Goal: Task Accomplishment & Management: Use online tool/utility

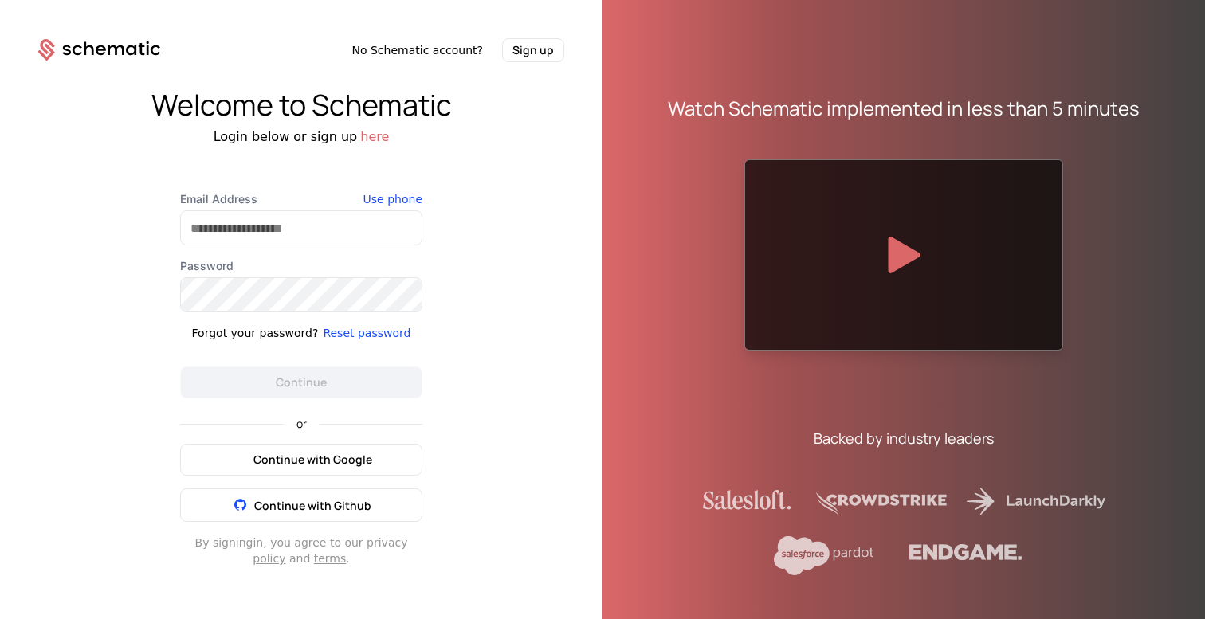
click at [284, 452] on span "Continue with Google" at bounding box center [312, 460] width 119 height 16
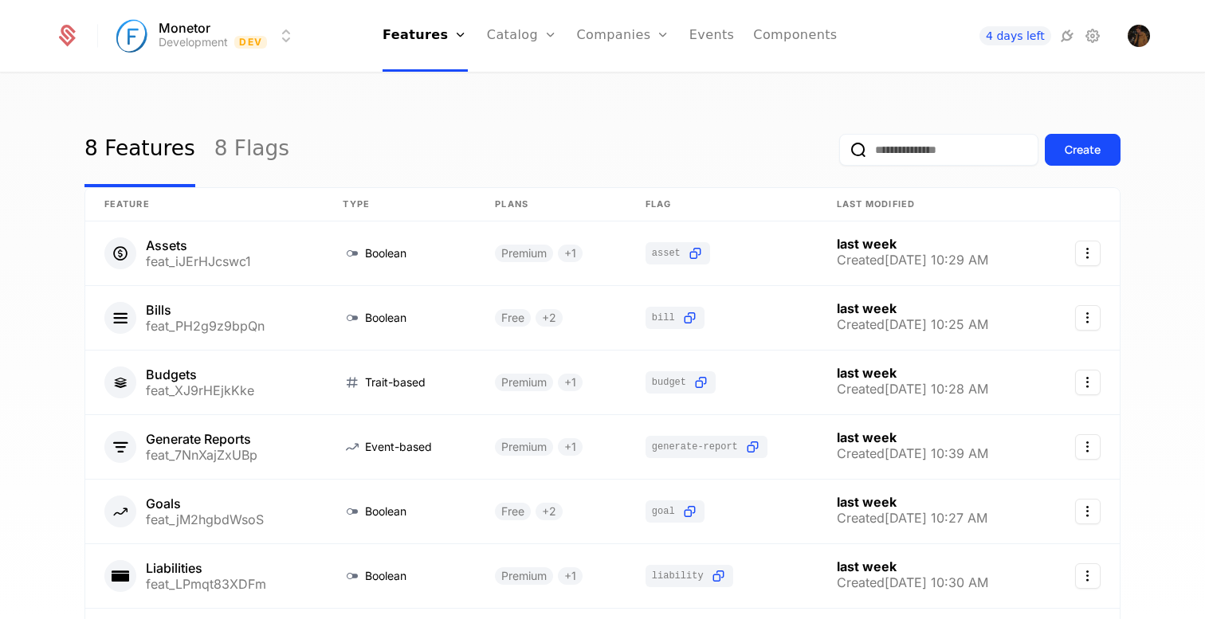
click at [770, 40] on link "Components" at bounding box center [795, 36] width 84 height 72
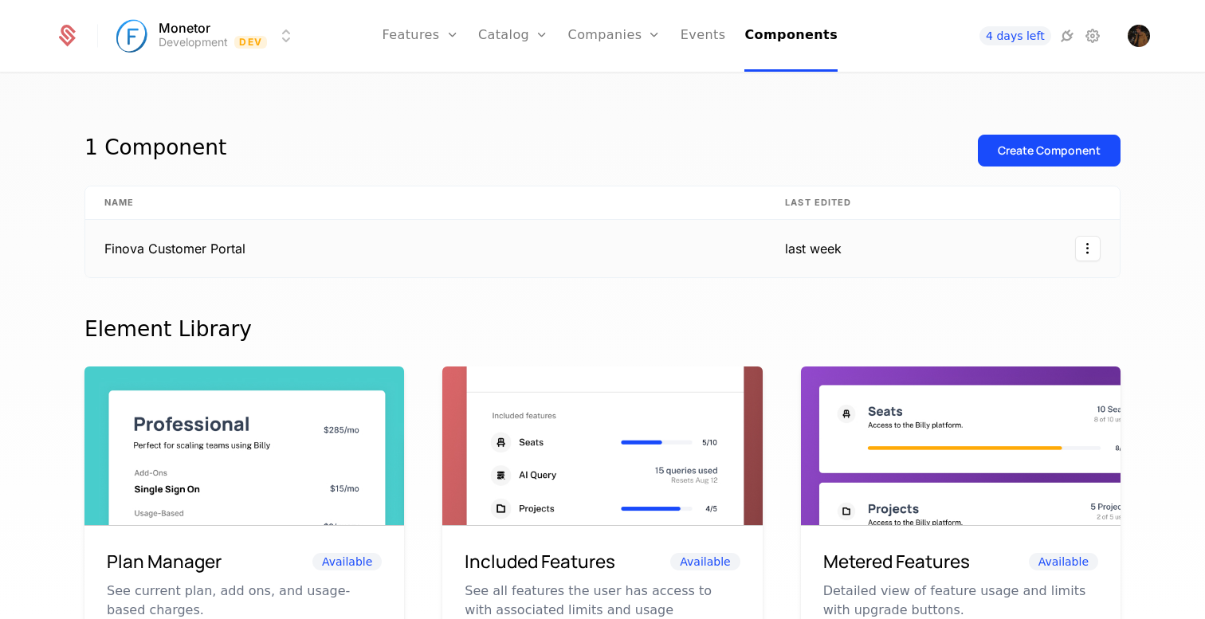
click at [1087, 255] on html "Monetor Development Dev Features Features Flags Catalog Plans Add Ons Credits C…" at bounding box center [602, 309] width 1205 height 619
click at [977, 338] on div "Delete Edit" at bounding box center [1020, 309] width 159 height 83
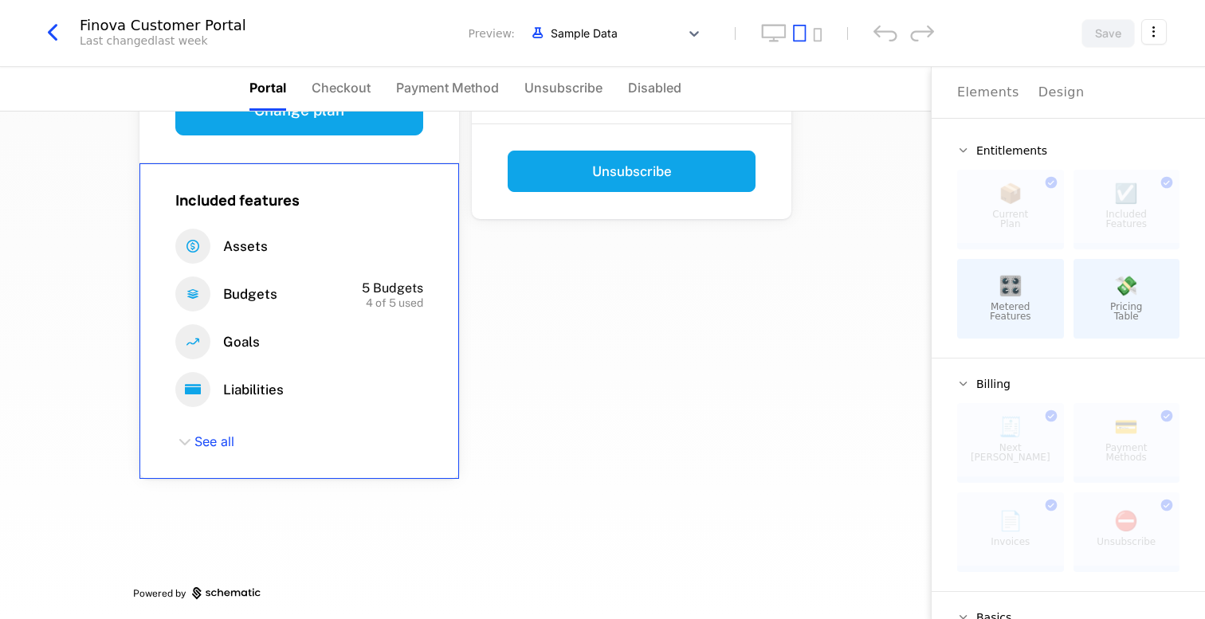
scroll to position [224, 0]
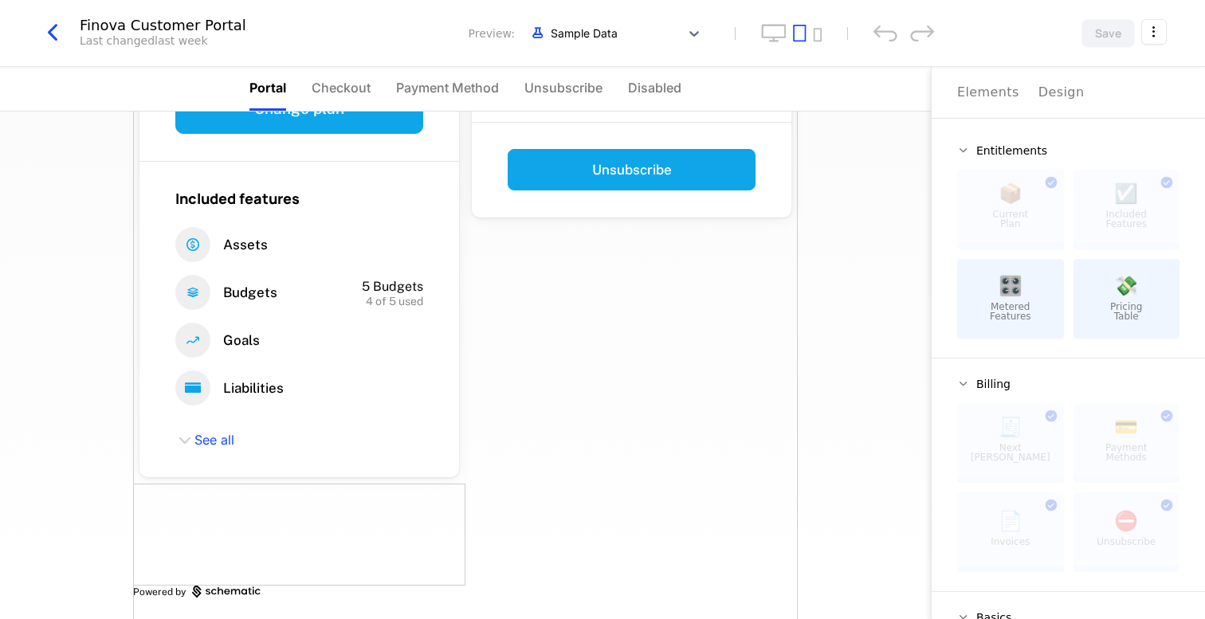
drag, startPoint x: 327, startPoint y: 509, endPoint x: 489, endPoint y: 437, distance: 177.6
click at [489, 437] on div "Pro Advanced financial management for power users and small businesses. $76.00 …" at bounding box center [465, 256] width 664 height 736
click at [246, 498] on div at bounding box center [299, 535] width 332 height 102
click at [135, 487] on div at bounding box center [299, 535] width 332 height 102
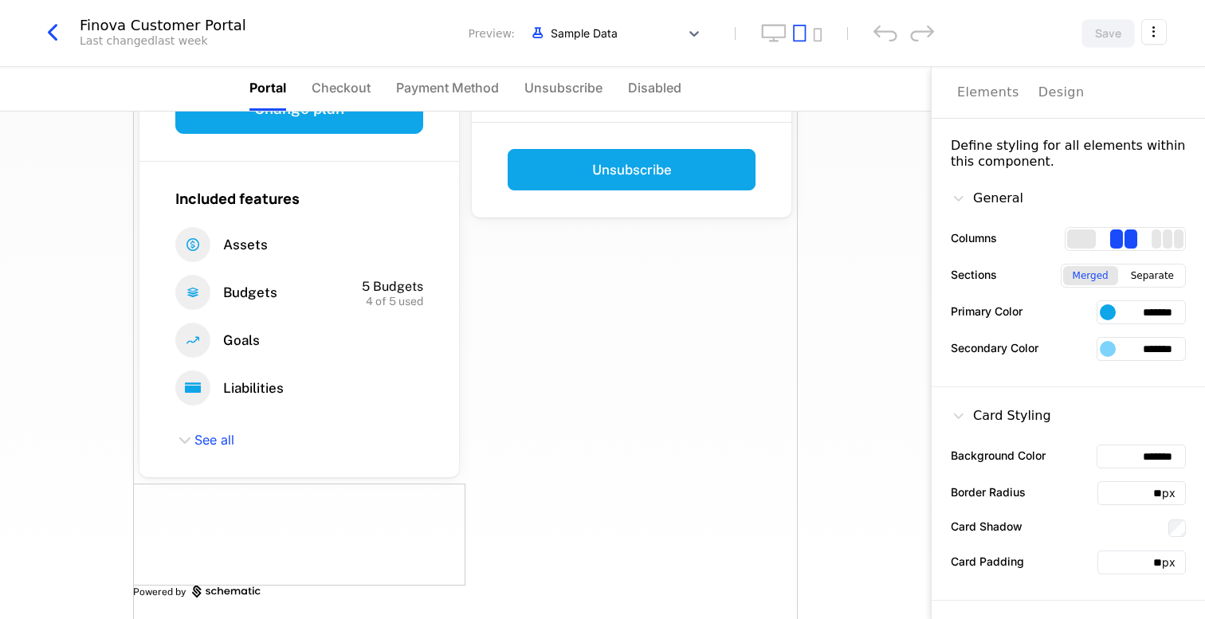
click at [1041, 104] on button "Design" at bounding box center [1061, 92] width 46 height 51
click at [1163, 229] on div at bounding box center [1124, 239] width 121 height 24
click at [1161, 233] on div "3 columns" at bounding box center [1167, 238] width 32 height 19
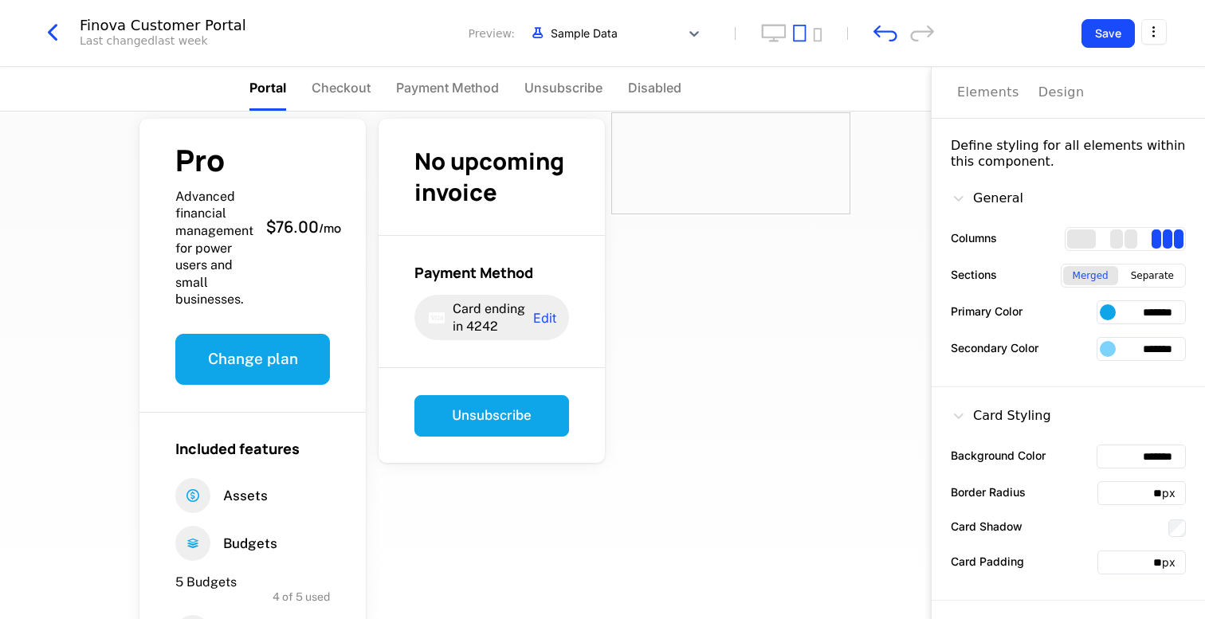
scroll to position [0, 0]
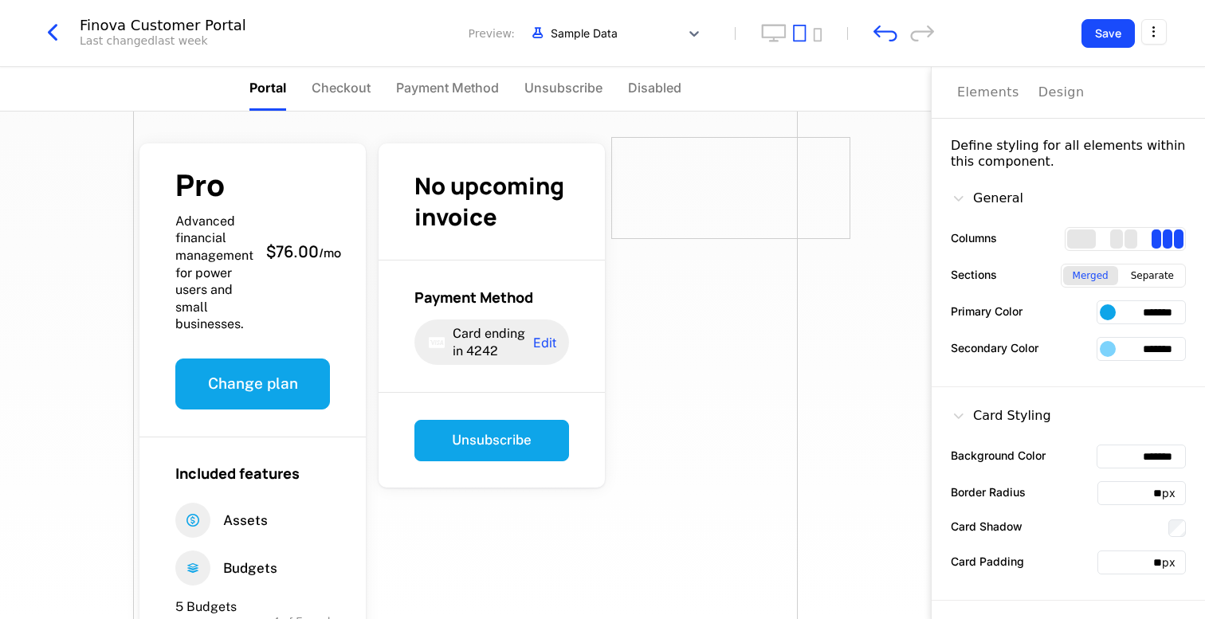
drag, startPoint x: 678, startPoint y: 164, endPoint x: 657, endPoint y: 368, distance: 205.0
click at [657, 368] on div "Pro Advanced financial management for power users and small businesses. $76.00 …" at bounding box center [465, 475] width 664 height 727
click at [656, 143] on div at bounding box center [730, 188] width 239 height 102
click at [616, 137] on div at bounding box center [730, 188] width 239 height 102
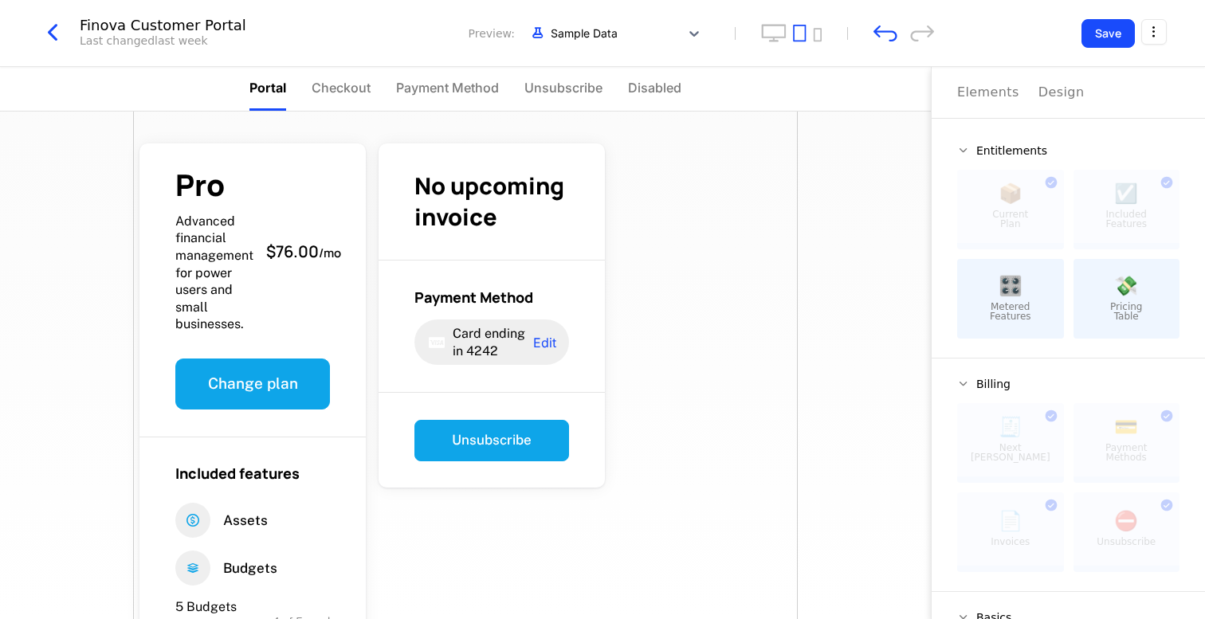
click at [616, 123] on div "Pro Advanced financial management for power users and small businesses. $76.00 …" at bounding box center [465, 475] width 664 height 727
click at [630, 139] on div at bounding box center [730, 188] width 239 height 102
click at [689, 207] on div at bounding box center [730, 188] width 239 height 102
click at [707, 200] on div at bounding box center [730, 188] width 239 height 102
drag, startPoint x: 707, startPoint y: 198, endPoint x: 794, endPoint y: 344, distance: 170.4
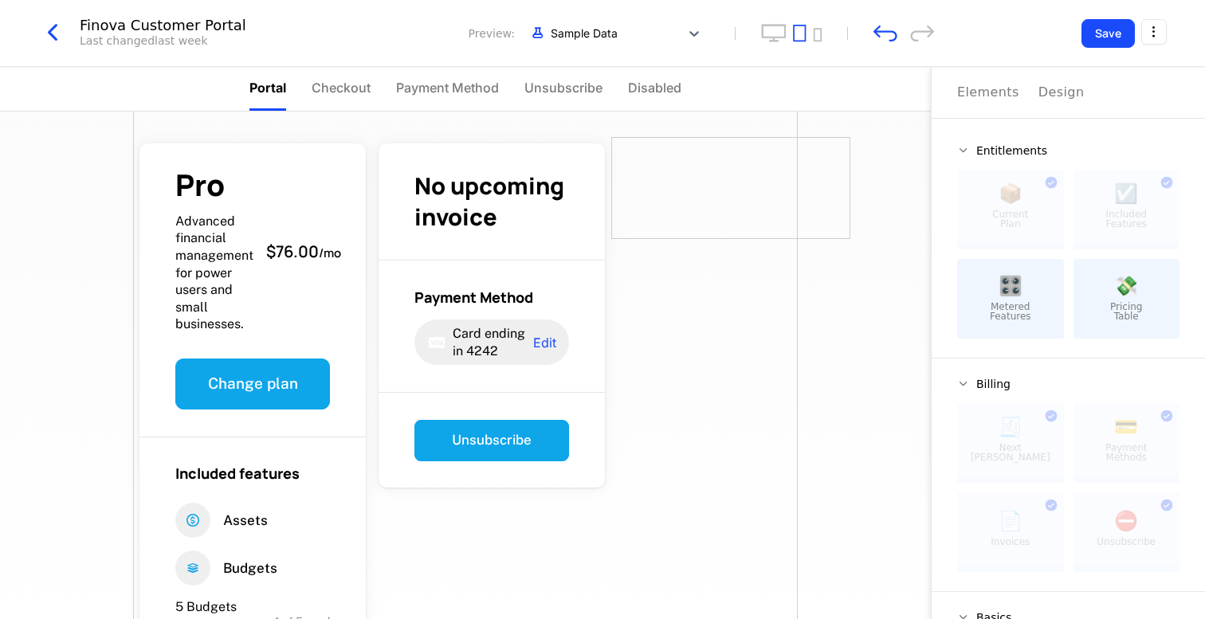
click at [794, 344] on div "Pro Advanced financial management for power users and small businesses. $76.00 …" at bounding box center [465, 475] width 664 height 727
click at [526, 203] on div "No upcoming invoice" at bounding box center [491, 201] width 155 height 62
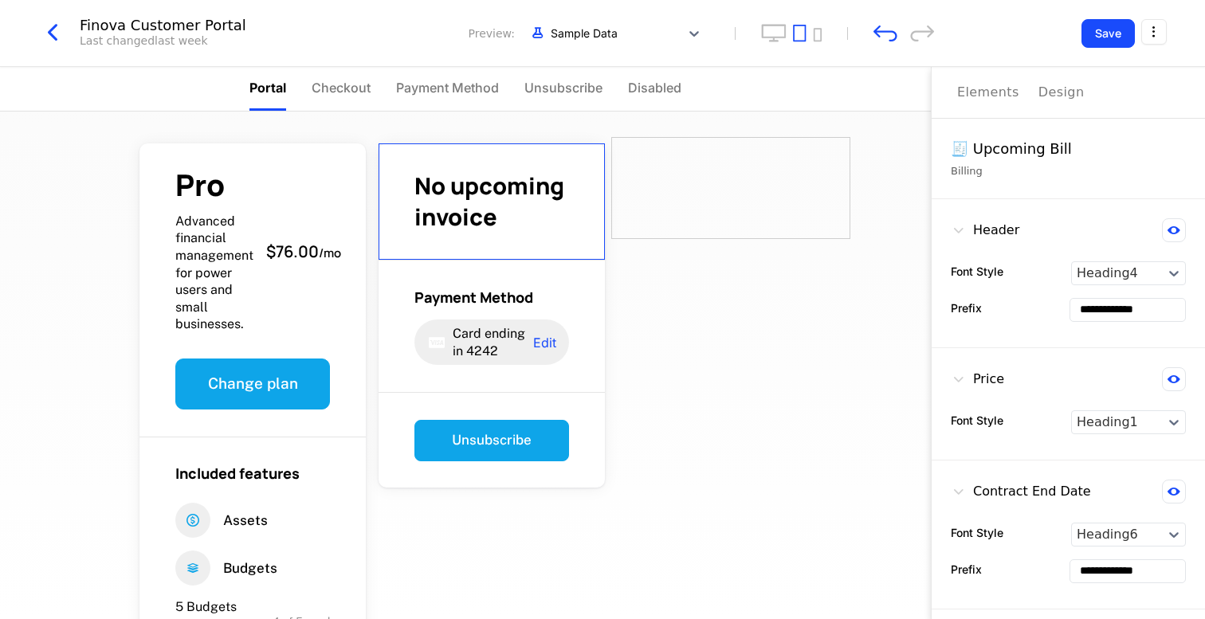
click at [713, 203] on div at bounding box center [730, 188] width 239 height 102
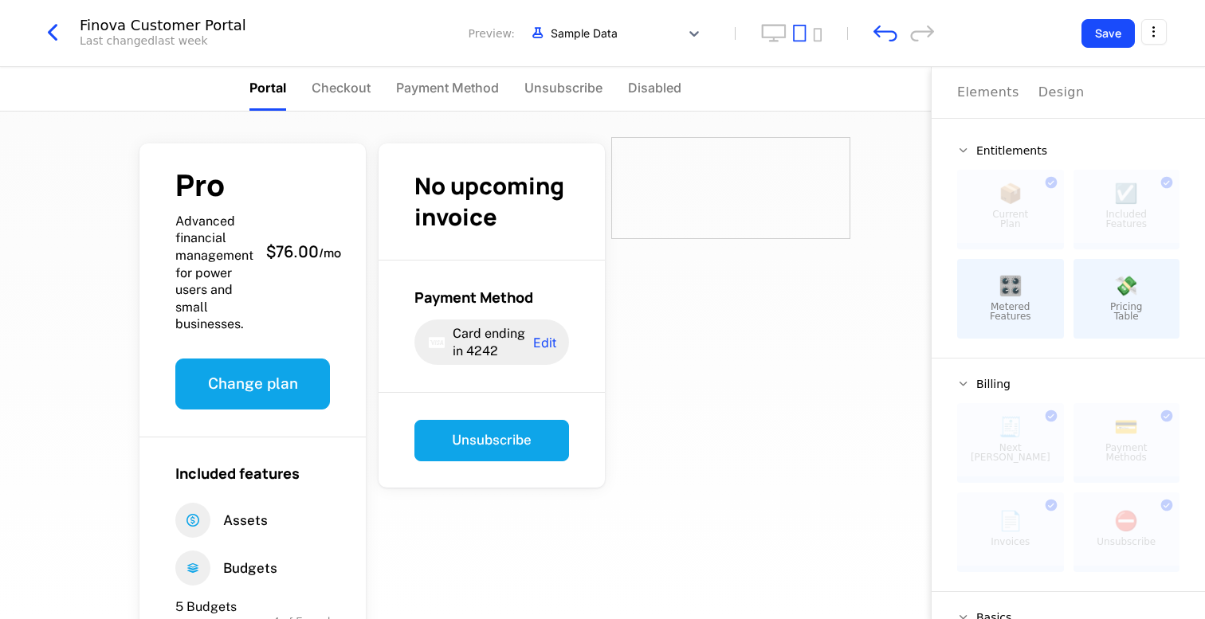
drag, startPoint x: 695, startPoint y: 206, endPoint x: 808, endPoint y: 253, distance: 122.5
click at [808, 253] on div "Pro Advanced financial management for power users and small businesses. $76.00 …" at bounding box center [465, 366] width 931 height 508
click at [986, 85] on div "Elements" at bounding box center [988, 92] width 62 height 19
click at [1062, 99] on div "Design" at bounding box center [1061, 92] width 46 height 19
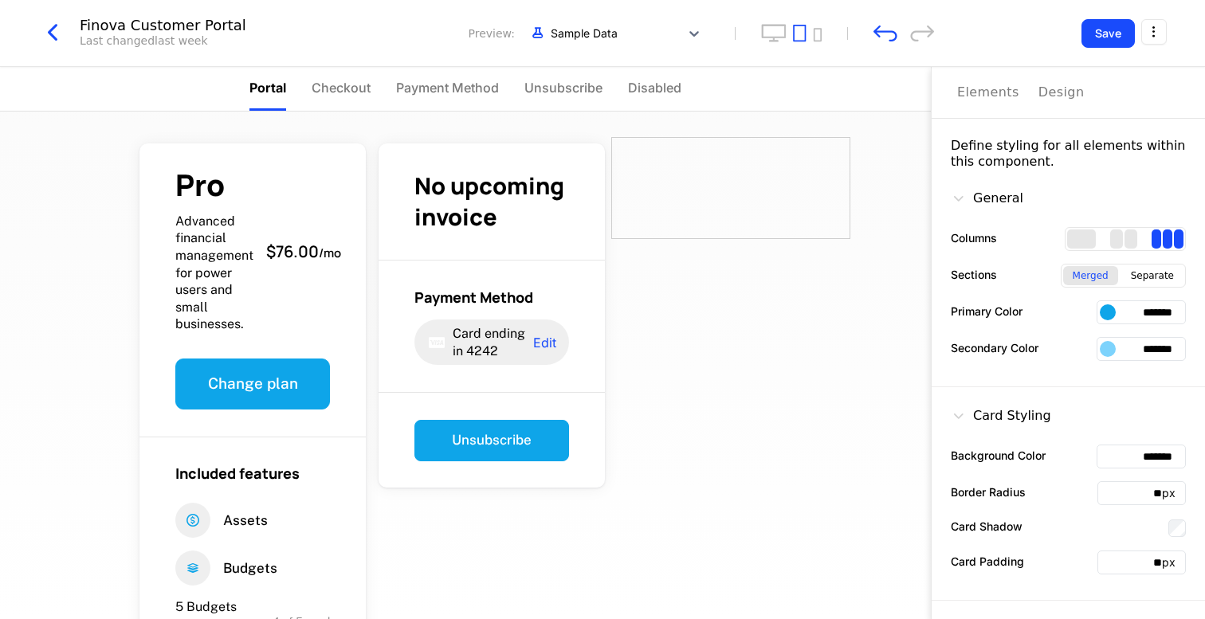
click at [986, 96] on div "Elements" at bounding box center [988, 92] width 62 height 19
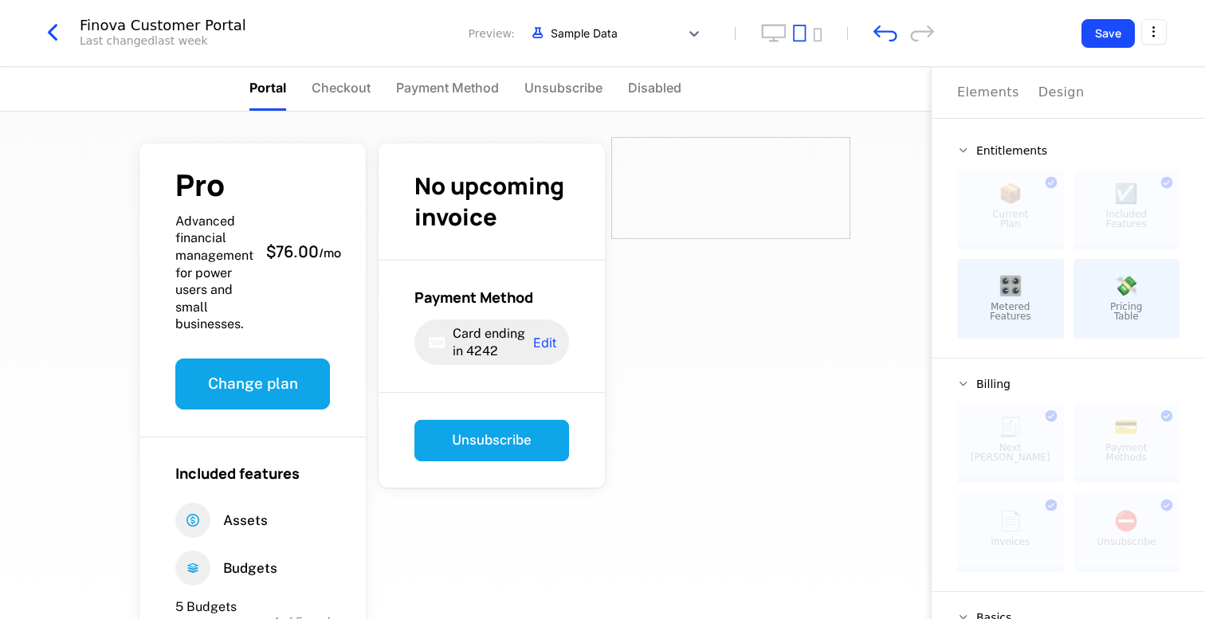
click at [621, 144] on div at bounding box center [730, 188] width 239 height 102
click at [1052, 96] on div "Design" at bounding box center [1061, 92] width 46 height 19
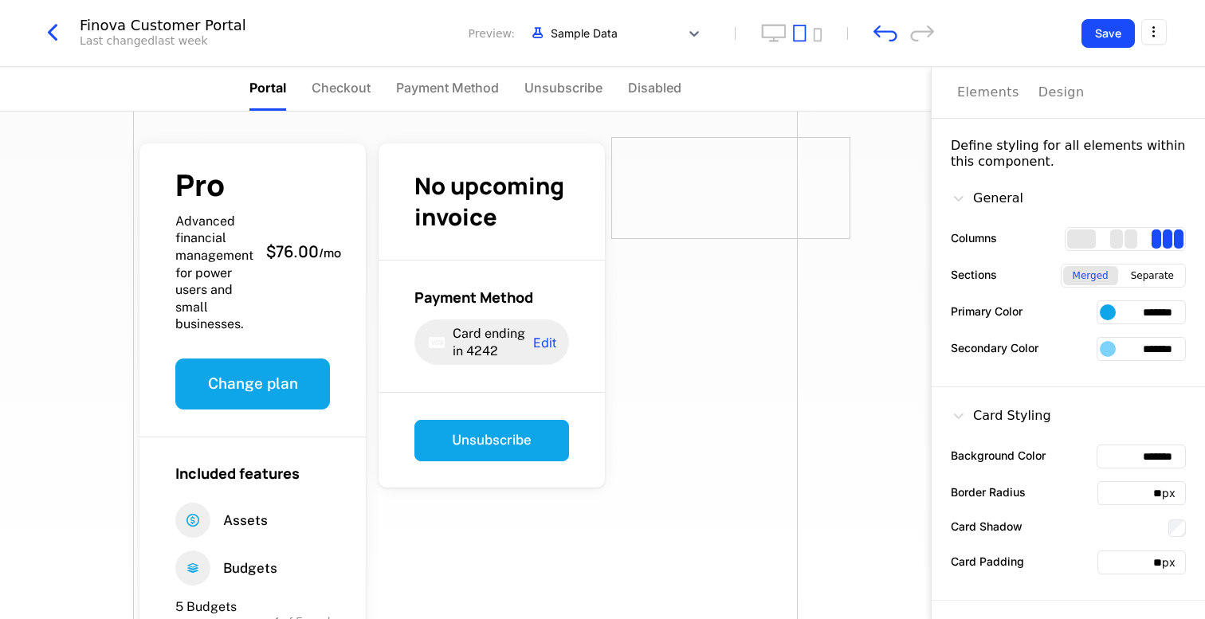
click at [1148, 272] on div "Separate" at bounding box center [1152, 275] width 62 height 19
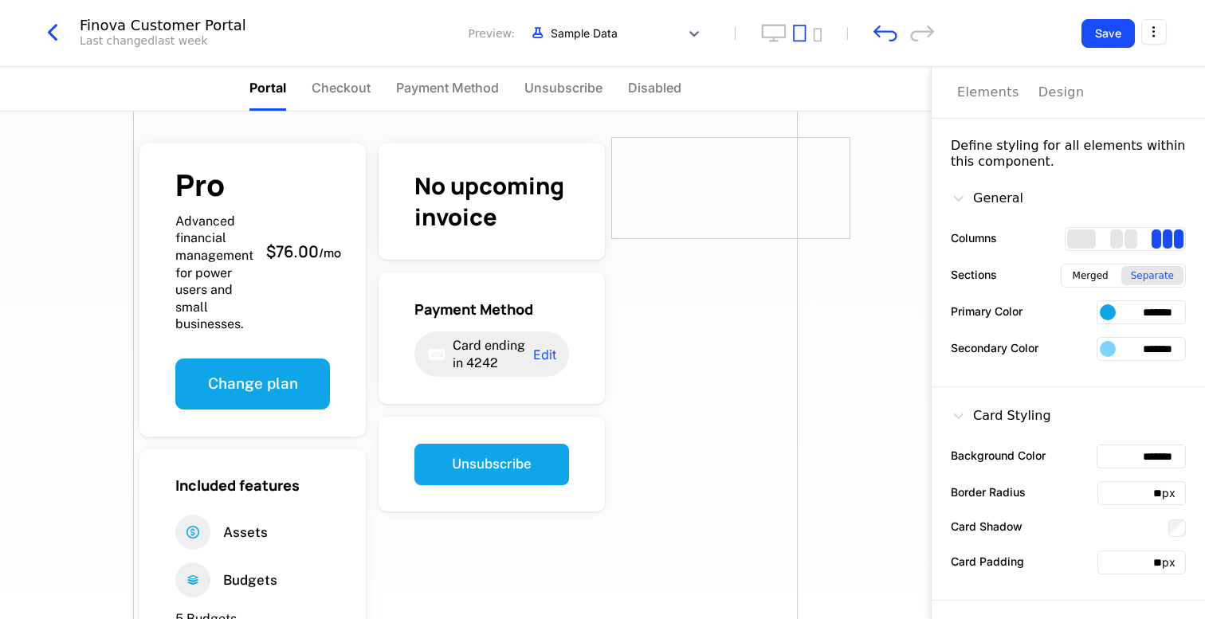
click at [1098, 276] on div "Merged" at bounding box center [1090, 275] width 55 height 19
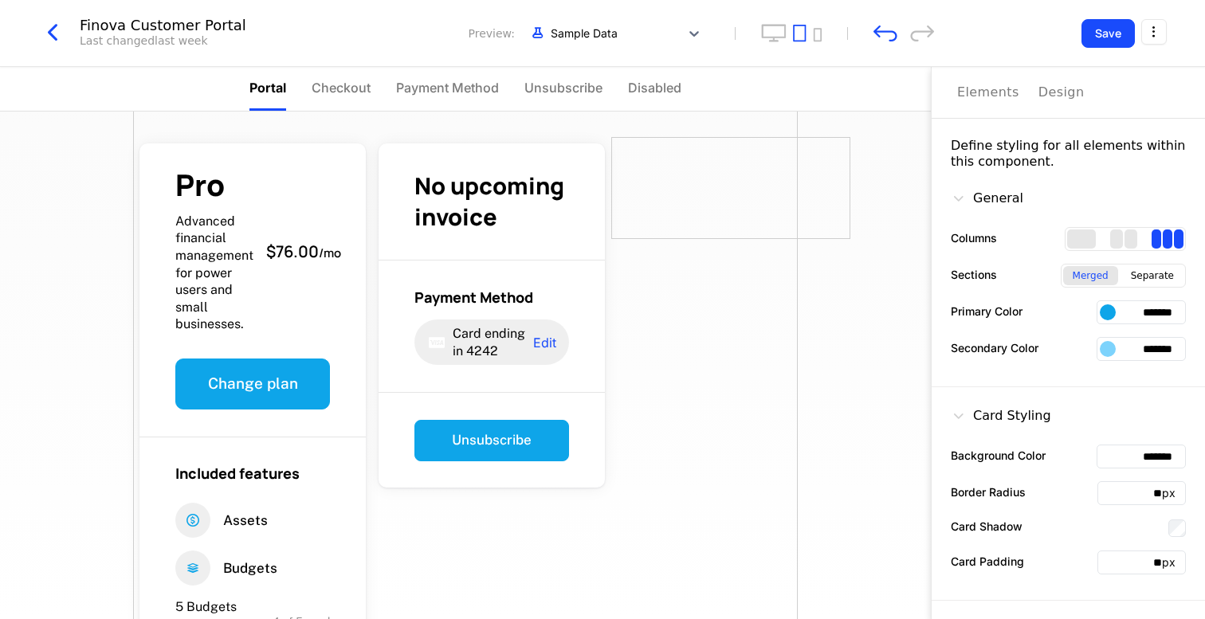
click at [1119, 240] on div "2 columns" at bounding box center [1116, 238] width 13 height 19
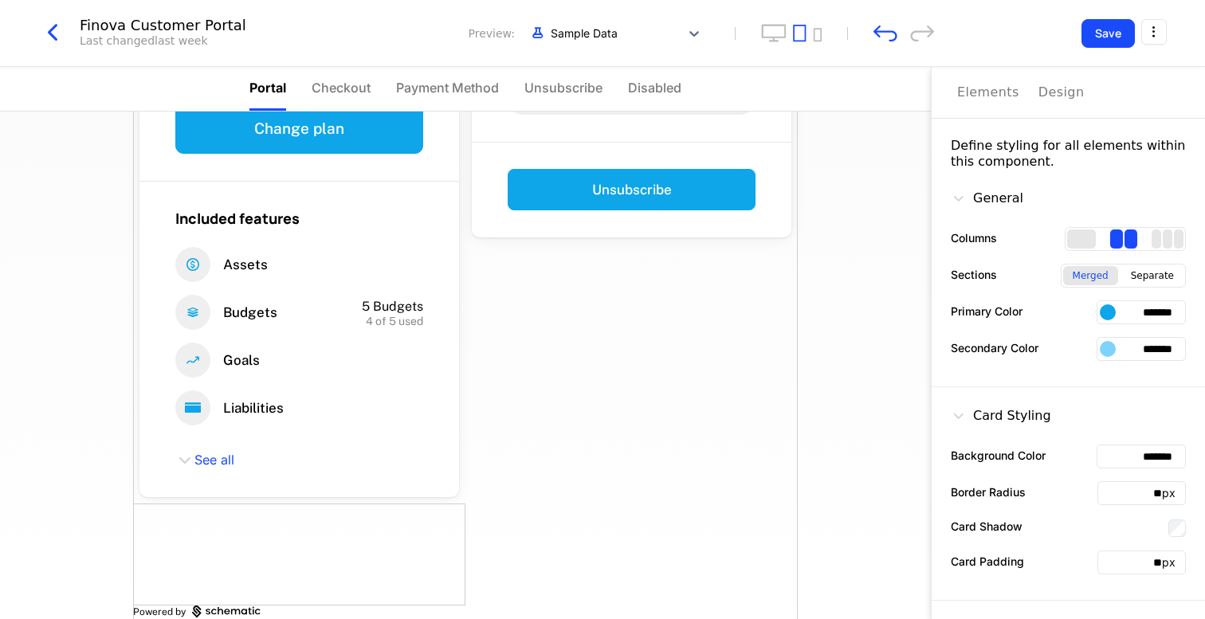
scroll to position [219, 0]
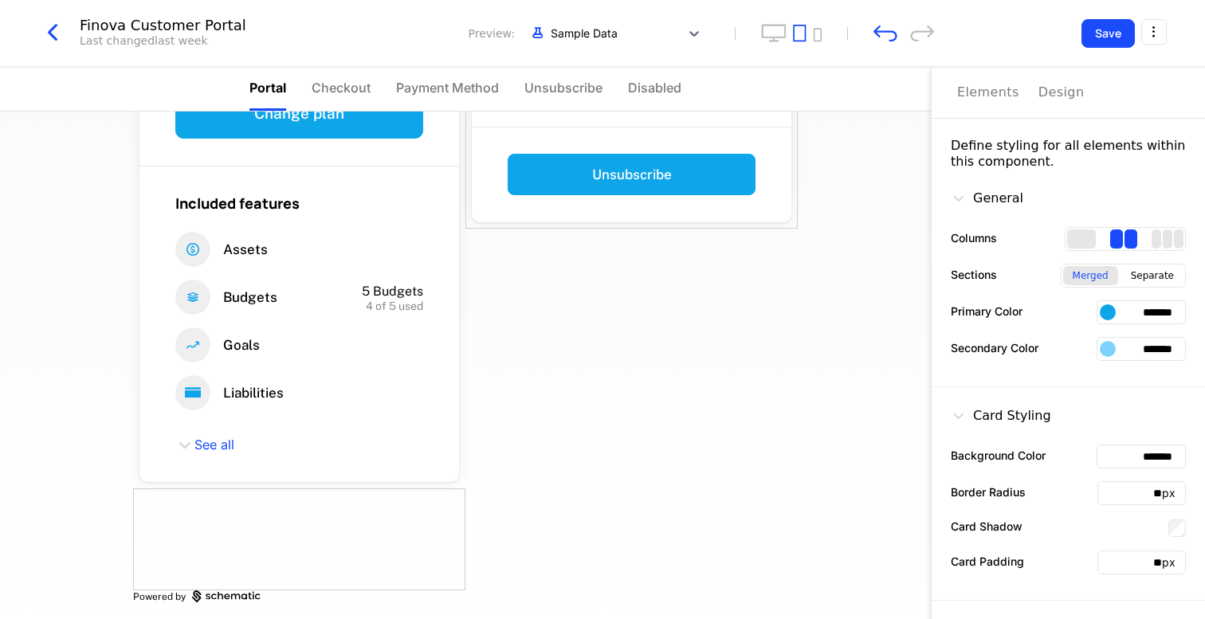
click at [1052, 96] on div "Design" at bounding box center [1061, 92] width 46 height 19
click at [998, 96] on div "Elements" at bounding box center [988, 92] width 62 height 19
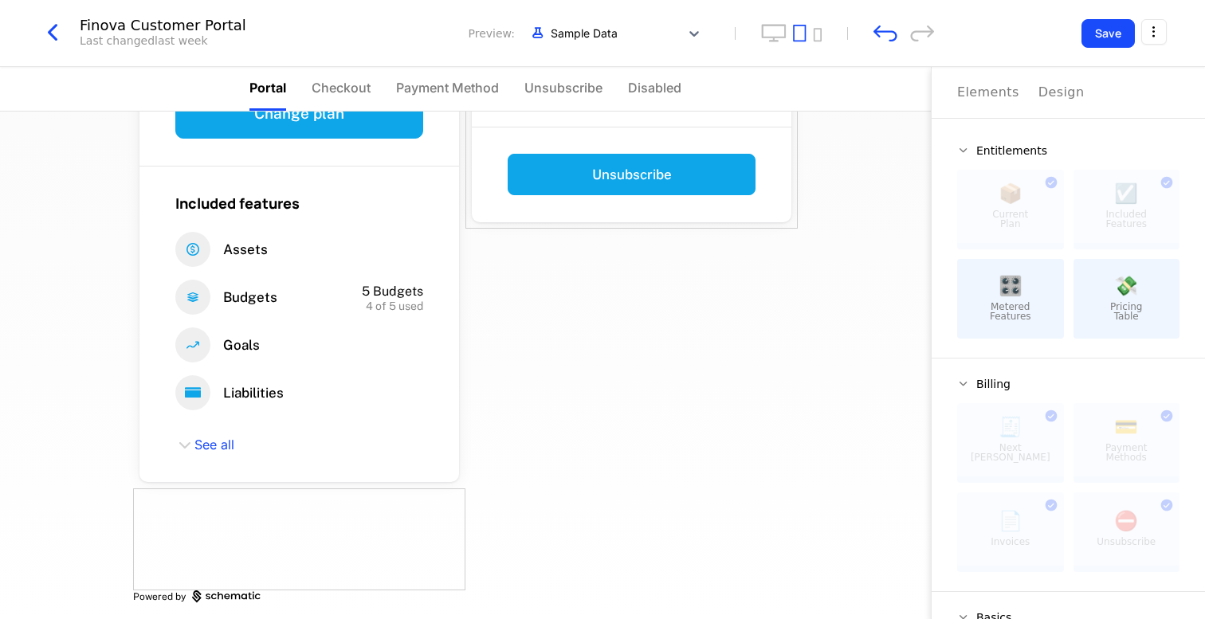
scroll to position [123, 0]
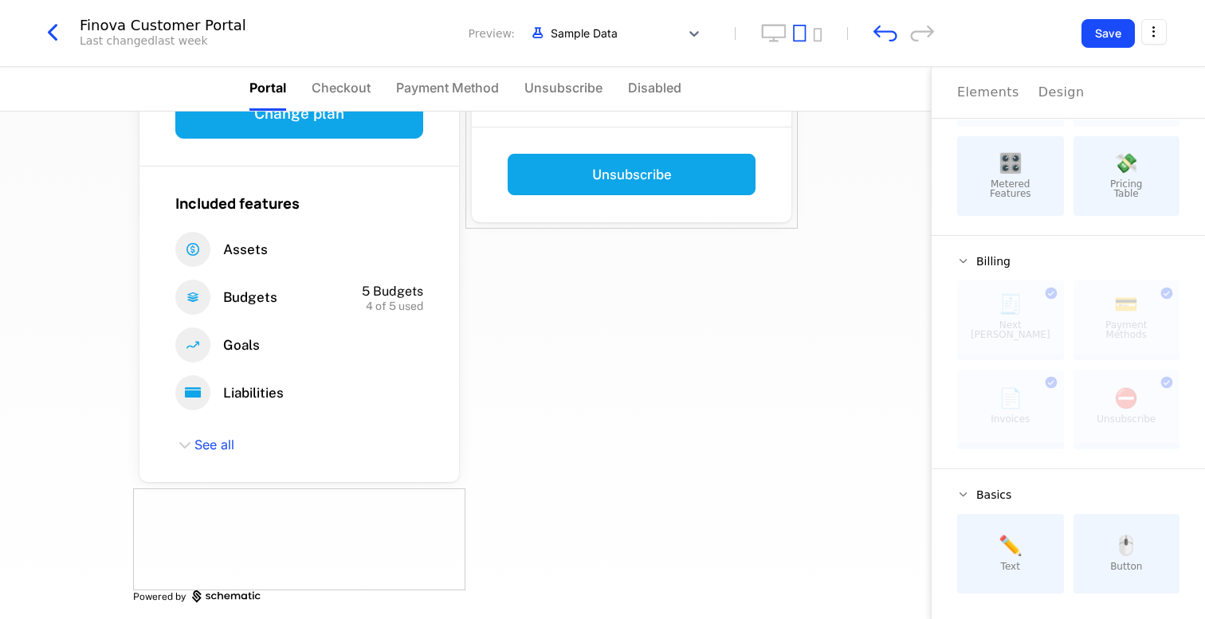
click at [1053, 382] on div at bounding box center [1010, 406] width 107 height 73
click at [1034, 412] on div at bounding box center [1010, 406] width 107 height 73
click at [363, 541] on div at bounding box center [299, 539] width 332 height 102
drag, startPoint x: 363, startPoint y: 541, endPoint x: 344, endPoint y: 535, distance: 19.9
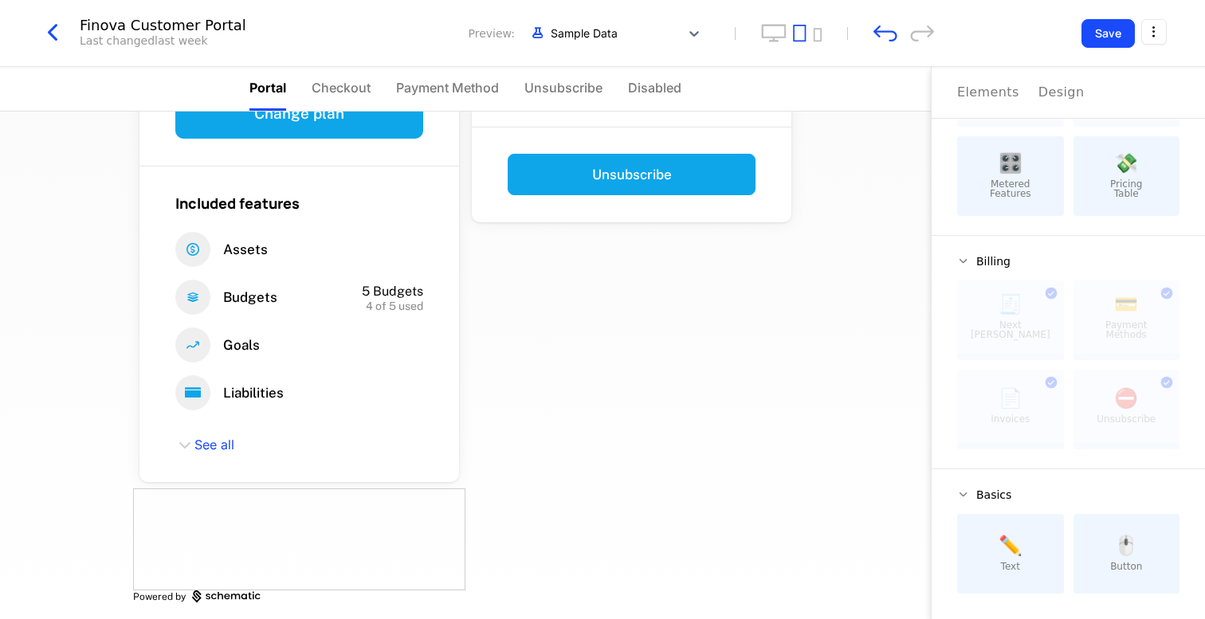
click at [344, 535] on div at bounding box center [299, 539] width 332 height 102
click at [61, 30] on icon "button" at bounding box center [52, 32] width 29 height 29
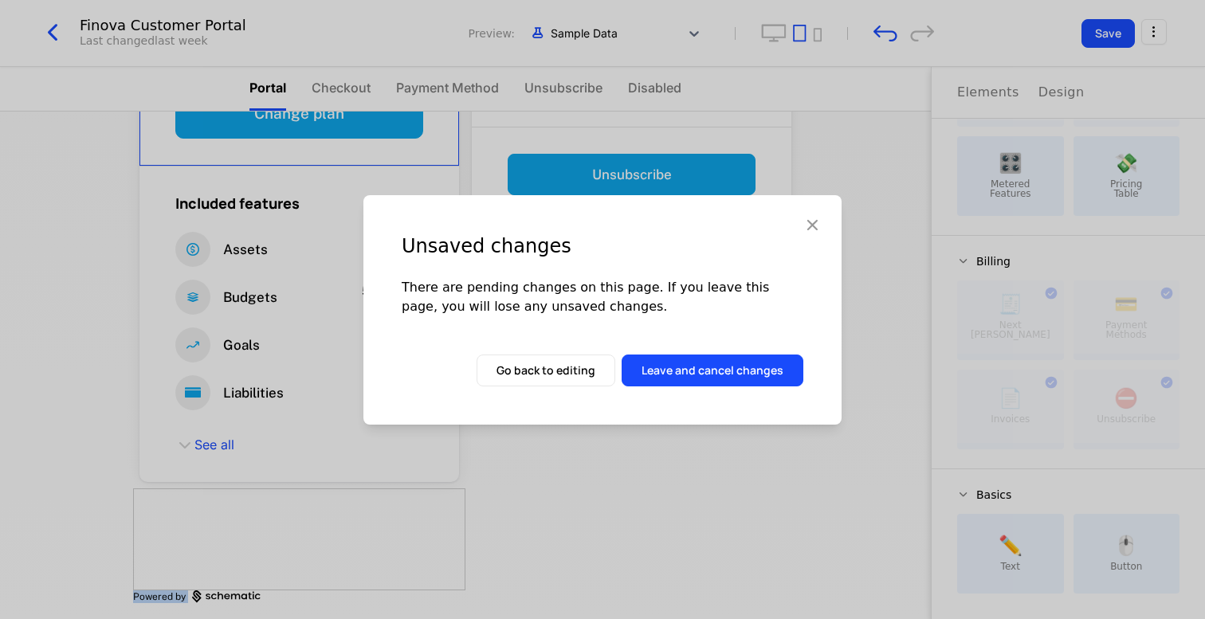
click at [673, 371] on button "Leave and cancel changes" at bounding box center [712, 371] width 182 height 32
